Goal: Task Accomplishment & Management: Manage account settings

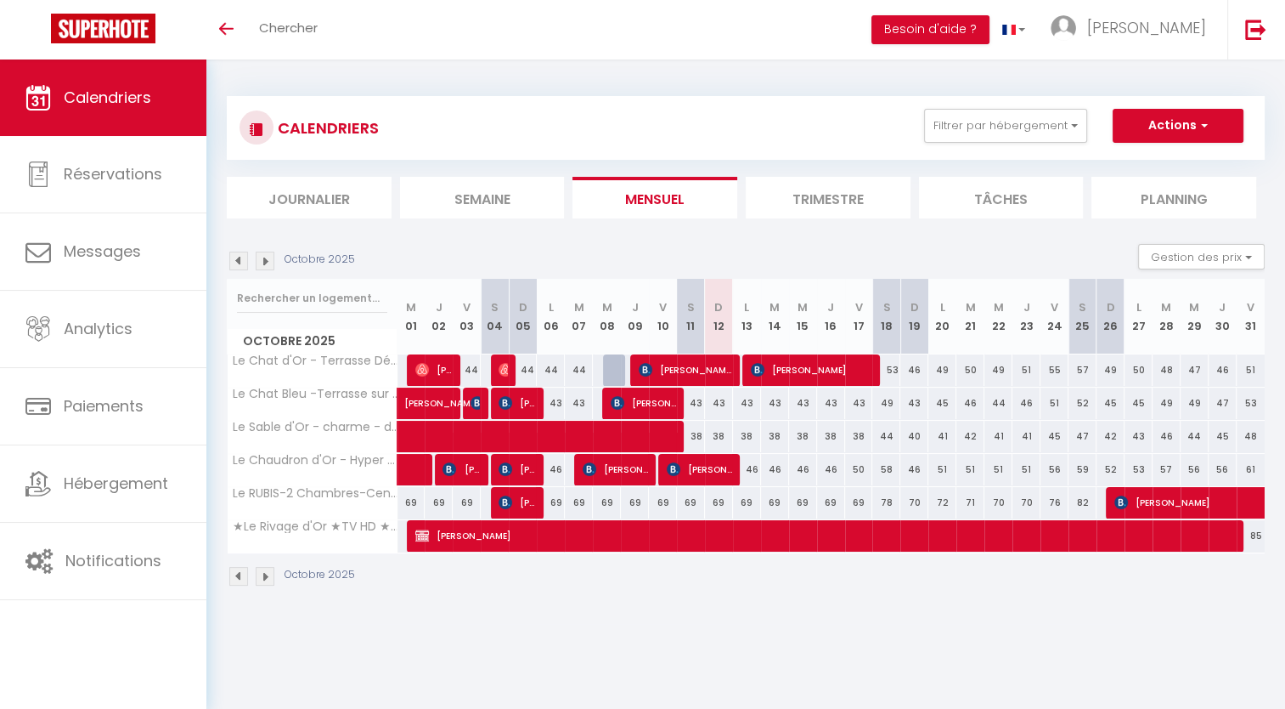
click at [238, 254] on img at bounding box center [238, 260] width 19 height 19
select select
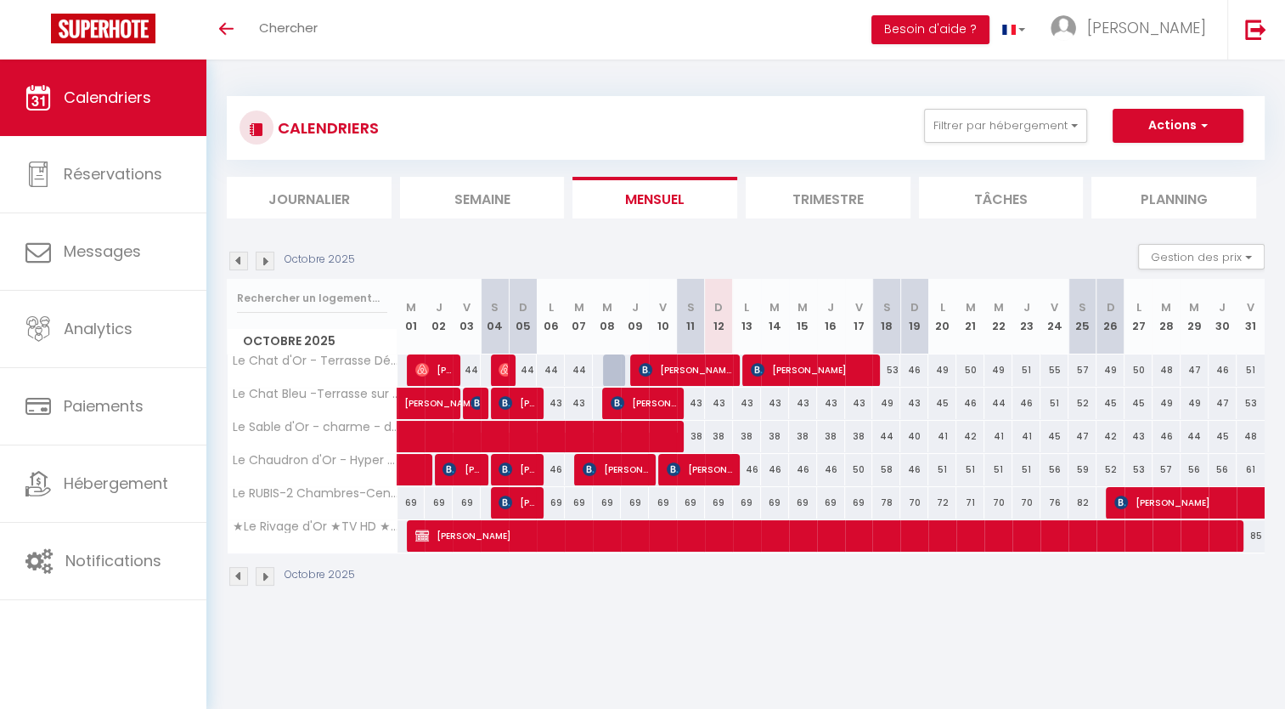
select select
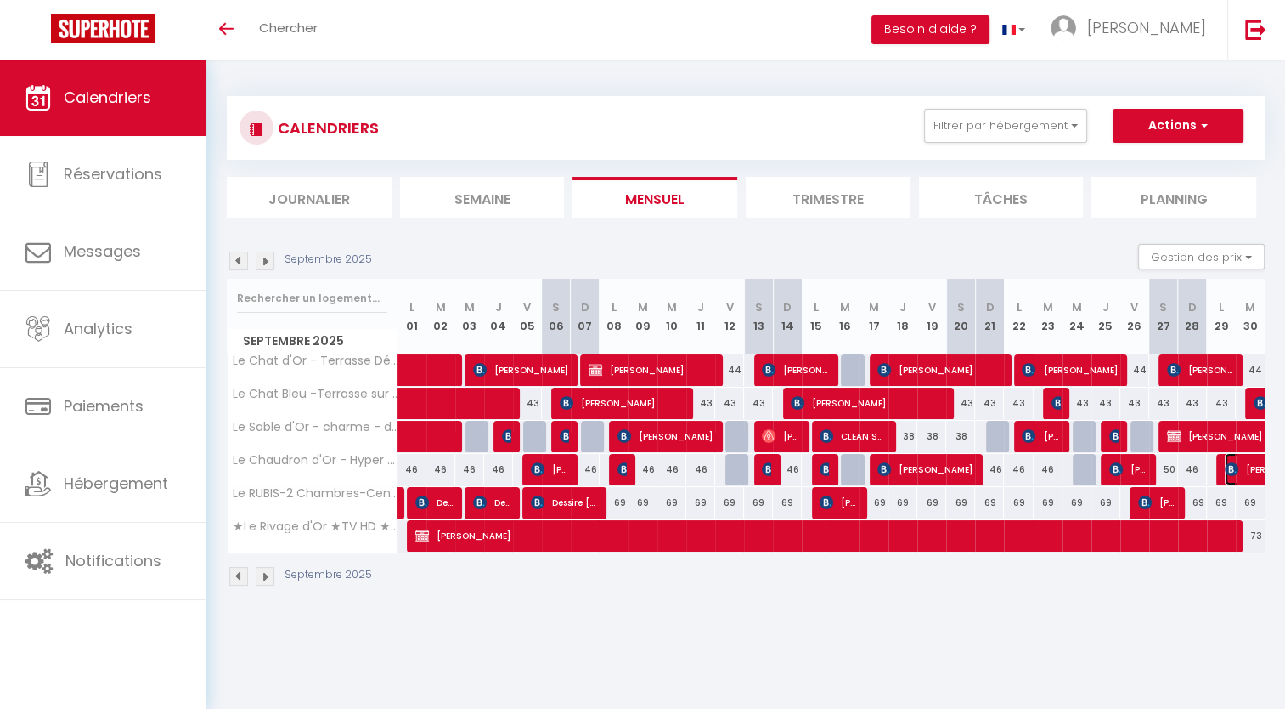
click at [1238, 466] on span "[PERSON_NAME]" at bounding box center [1283, 469] width 117 height 32
select select "OK"
select select "KO"
select select "0"
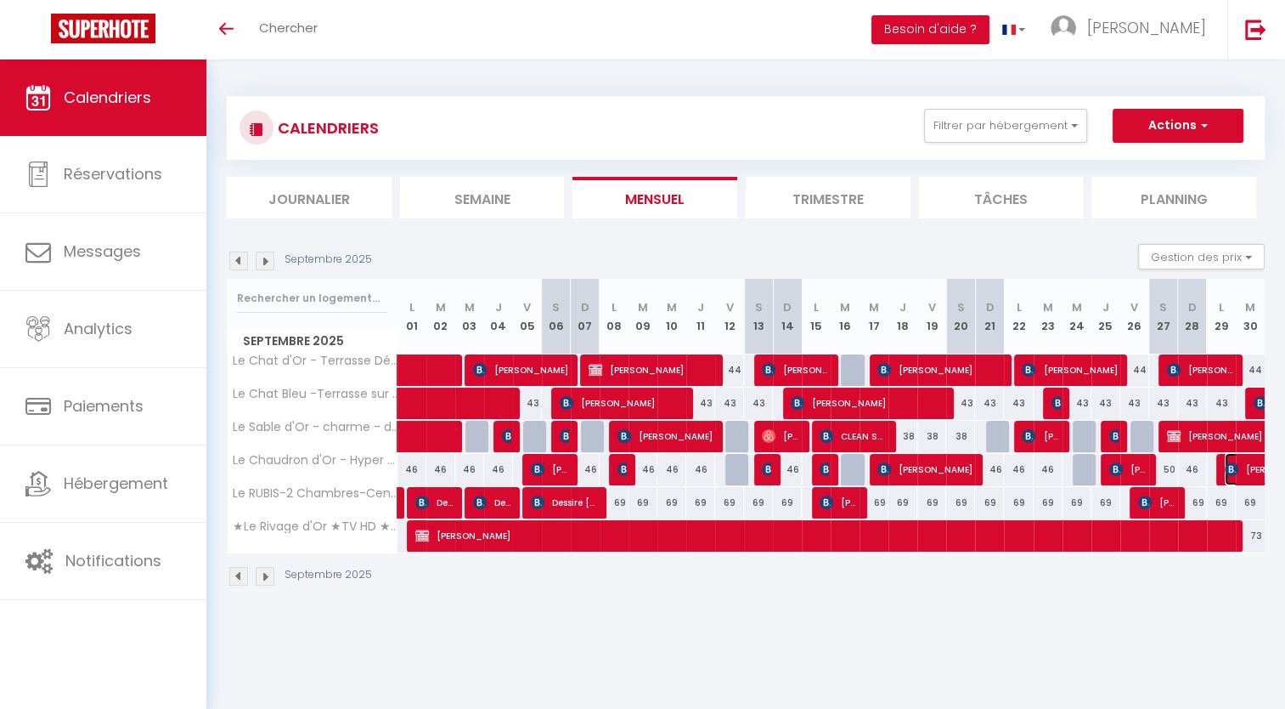
select select "1"
select select
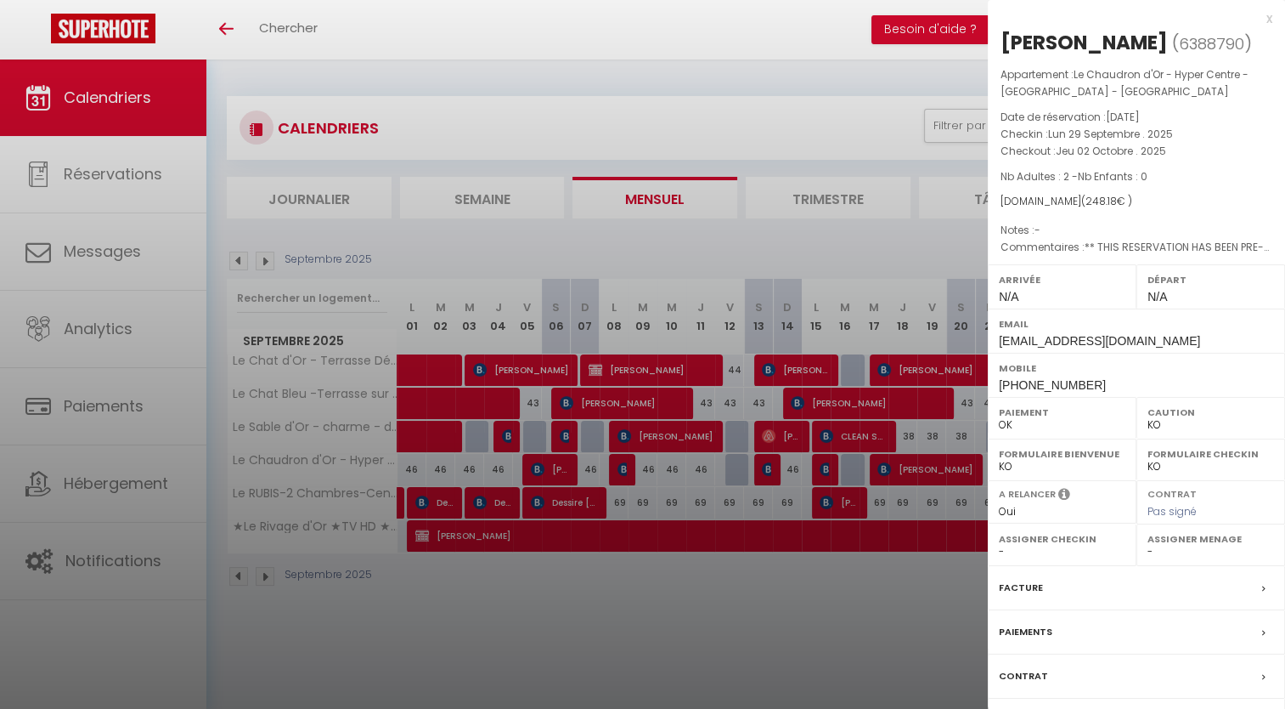
click at [743, 253] on div at bounding box center [642, 354] width 1285 height 709
